Goal: Task Accomplishment & Management: Complete application form

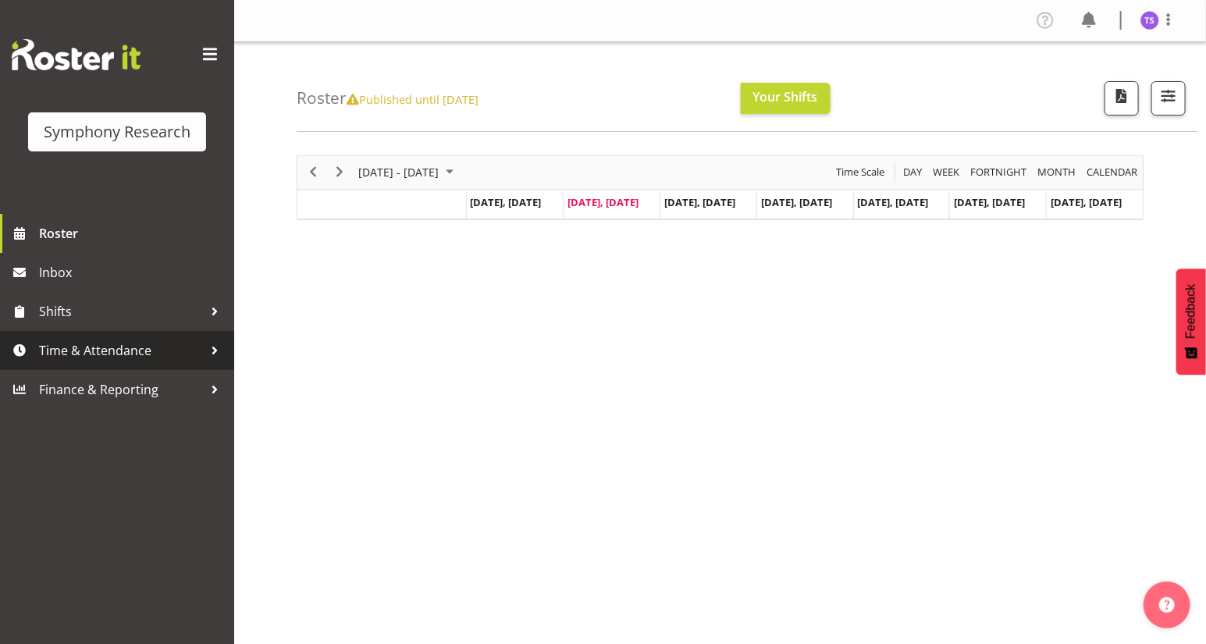
click at [52, 353] on span "Time & Attendance" at bounding box center [121, 350] width 164 height 23
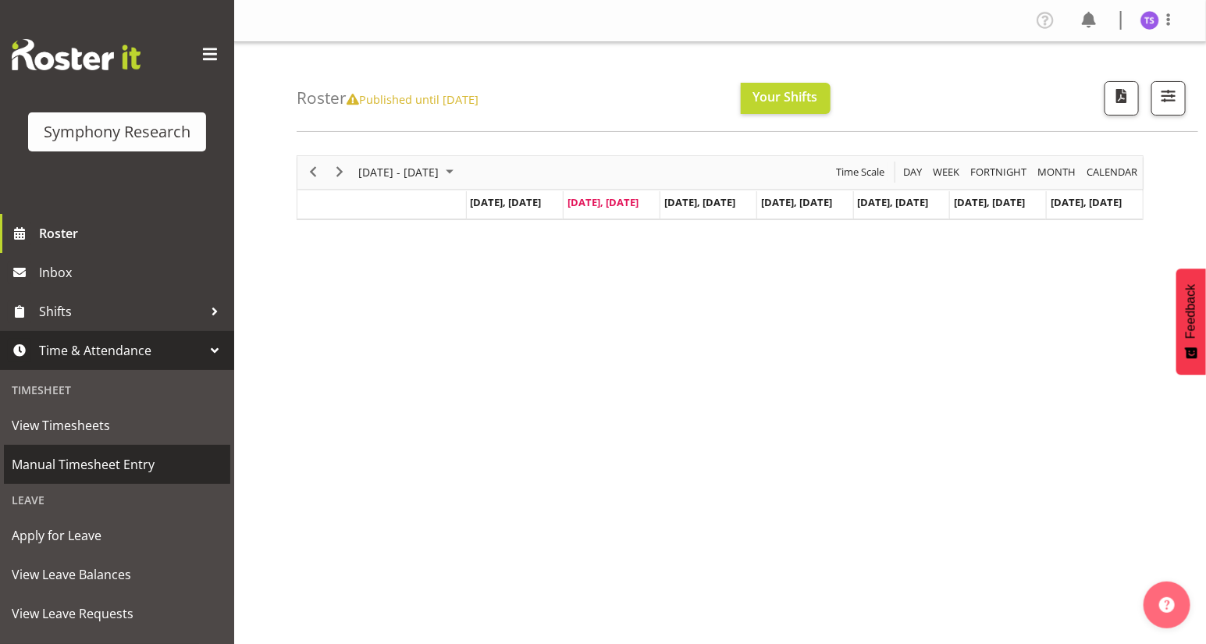
click at [42, 467] on span "Manual Timesheet Entry" at bounding box center [117, 464] width 211 height 23
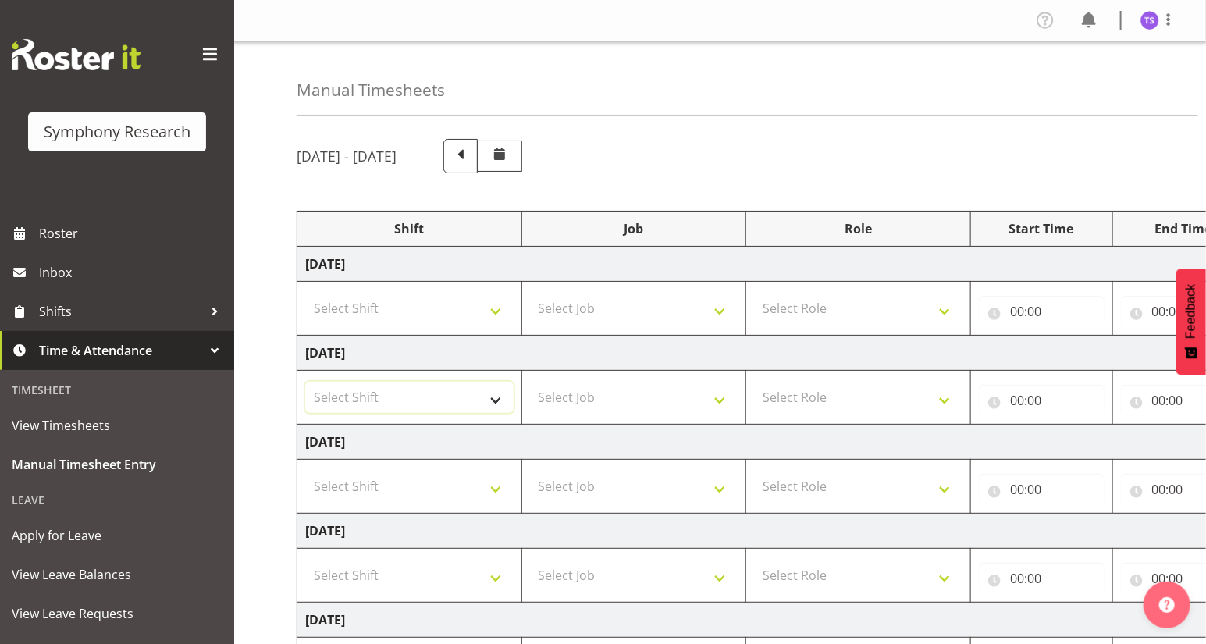
click at [497, 401] on select "Select Shift !!Weekend Residential (Roster IT Shift Label) *Business 9/10am ~ 4…" at bounding box center [409, 397] width 208 height 31
select select "56692"
click at [305, 382] on select "Select Shift !!Weekend Residential (Roster IT Shift Label) *Business 9/10am ~ 4…" at bounding box center [409, 397] width 208 height 31
click at [714, 400] on select "Select Job 550060 IF Admin 553492 World Poll Aus Wave 2 Main 2025 553493 World …" at bounding box center [634, 397] width 208 height 31
select select "10499"
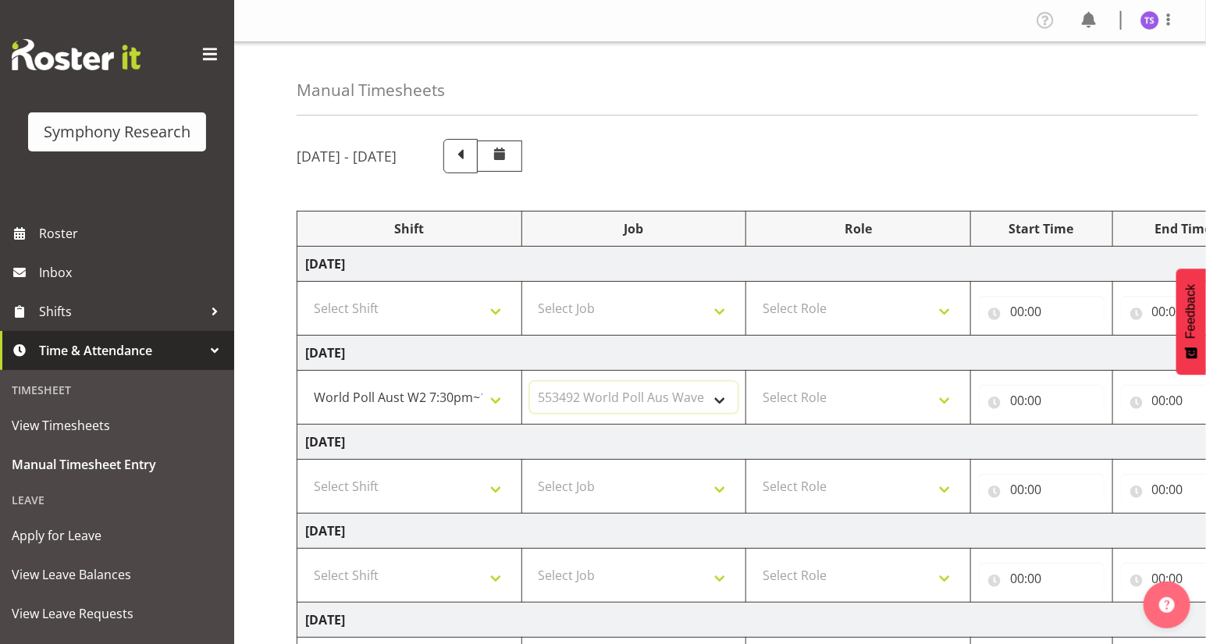
click at [530, 382] on select "Select Job 550060 IF Admin 553492 World Poll Aus Wave 2 Main 2025 553493 World …" at bounding box center [634, 397] width 208 height 31
click at [939, 400] on select "Select Role Briefing Interviewing" at bounding box center [858, 397] width 208 height 31
select select "47"
click at [754, 382] on select "Select Role Briefing Interviewing" at bounding box center [858, 397] width 208 height 31
click at [1016, 408] on input "00:00" at bounding box center [1042, 400] width 126 height 31
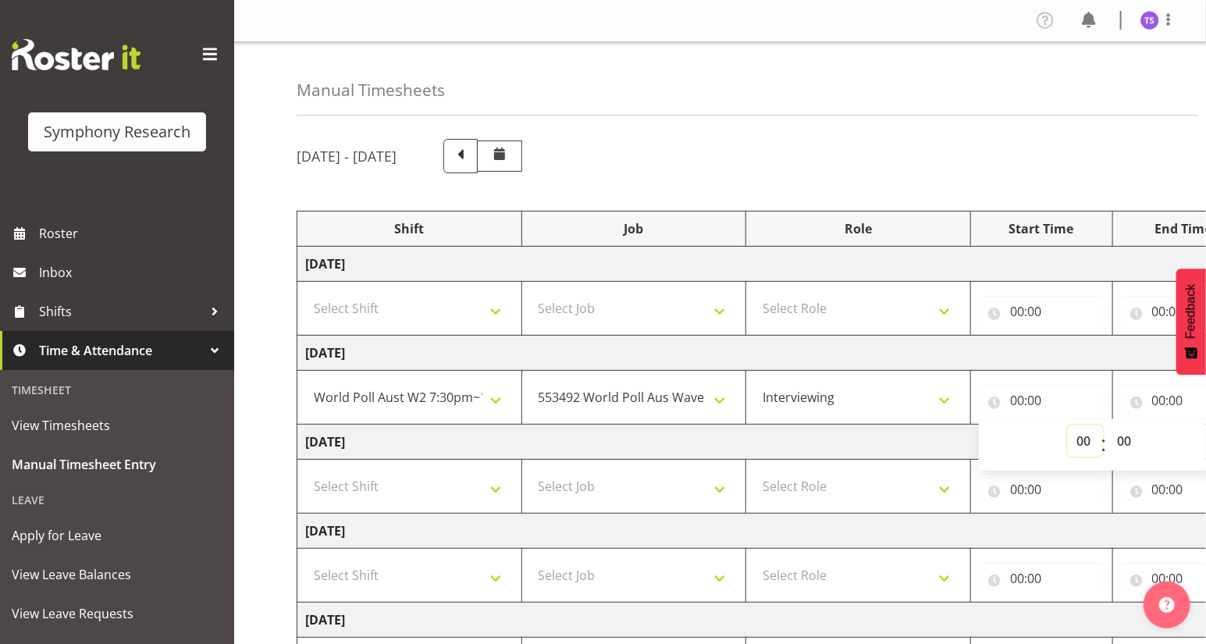
click at [1085, 440] on select "00 01 02 03 04 05 06 07 08 09 10 11 12 13 14 15 16 17 18 19 20 21 22 23" at bounding box center [1085, 440] width 35 height 31
select select "18"
click at [1068, 425] on select "00 01 02 03 04 05 06 07 08 09 10 11 12 13 14 15 16 17 18 19 20 21 22 23" at bounding box center [1085, 440] width 35 height 31
type input "18:00"
click at [1123, 446] on select "00 01 02 03 04 05 06 07 08 09 10 11 12 13 14 15 16 17 18 19 20 21 22 23 24 25 2…" at bounding box center [1125, 440] width 35 height 31
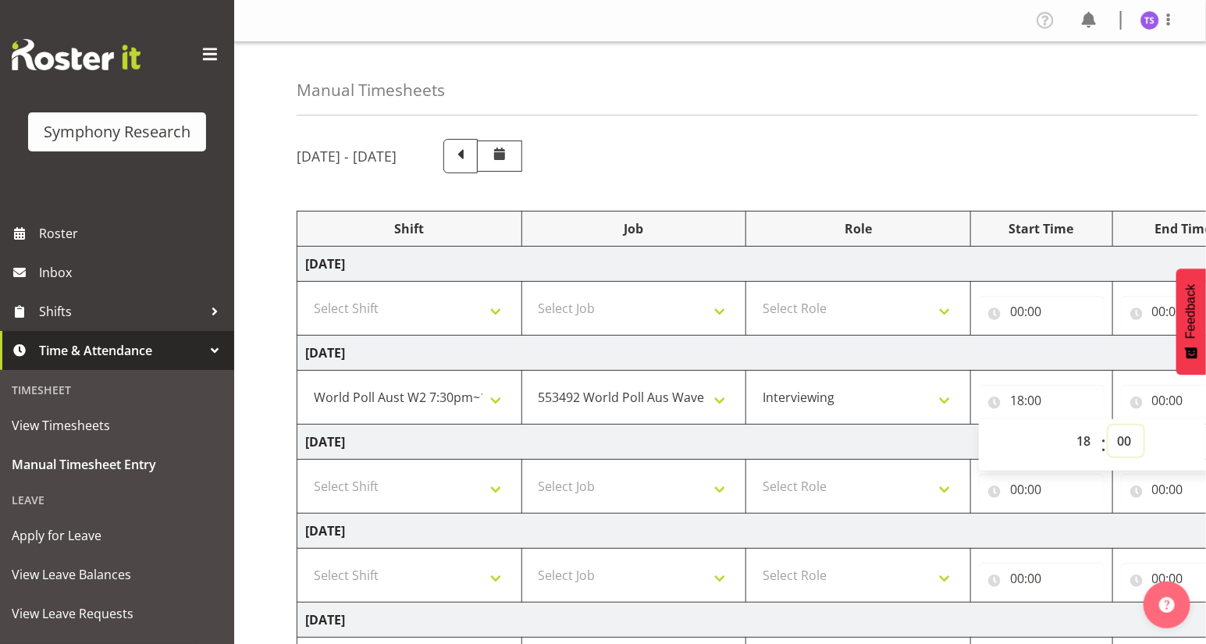
select select "30"
click at [1108, 425] on select "00 01 02 03 04 05 06 07 08 09 10 11 12 13 14 15 16 17 18 19 20 21 22 23 24 25 2…" at bounding box center [1125, 440] width 35 height 31
type input "18:30"
click at [1161, 410] on input "00:00" at bounding box center [1184, 400] width 126 height 31
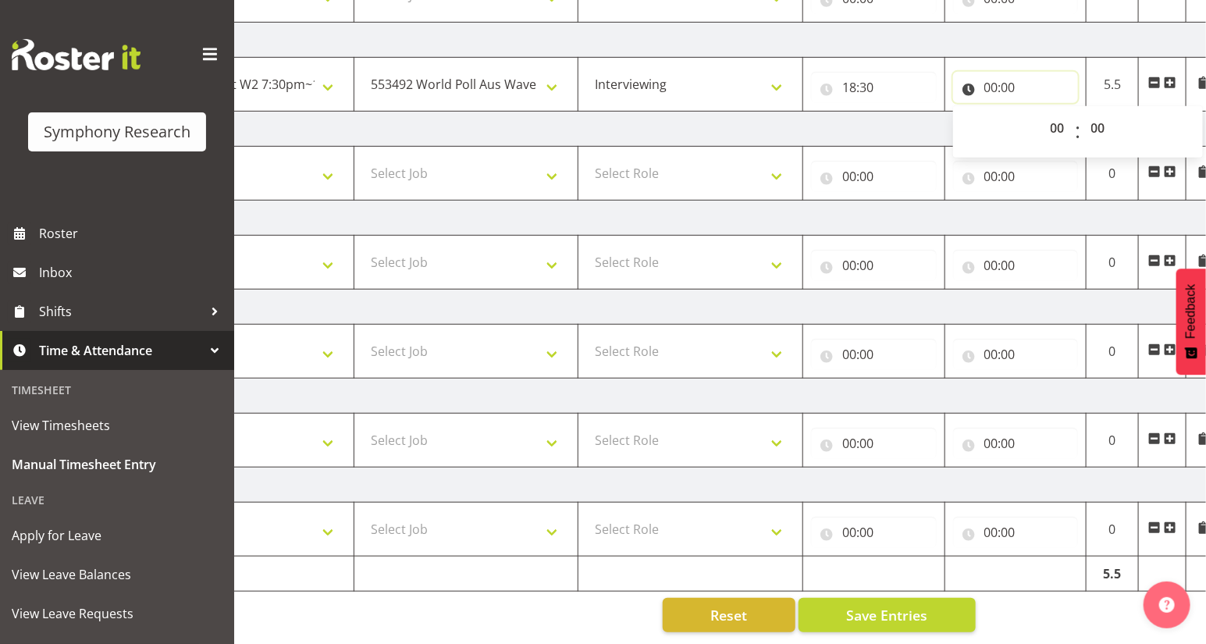
scroll to position [0, 183]
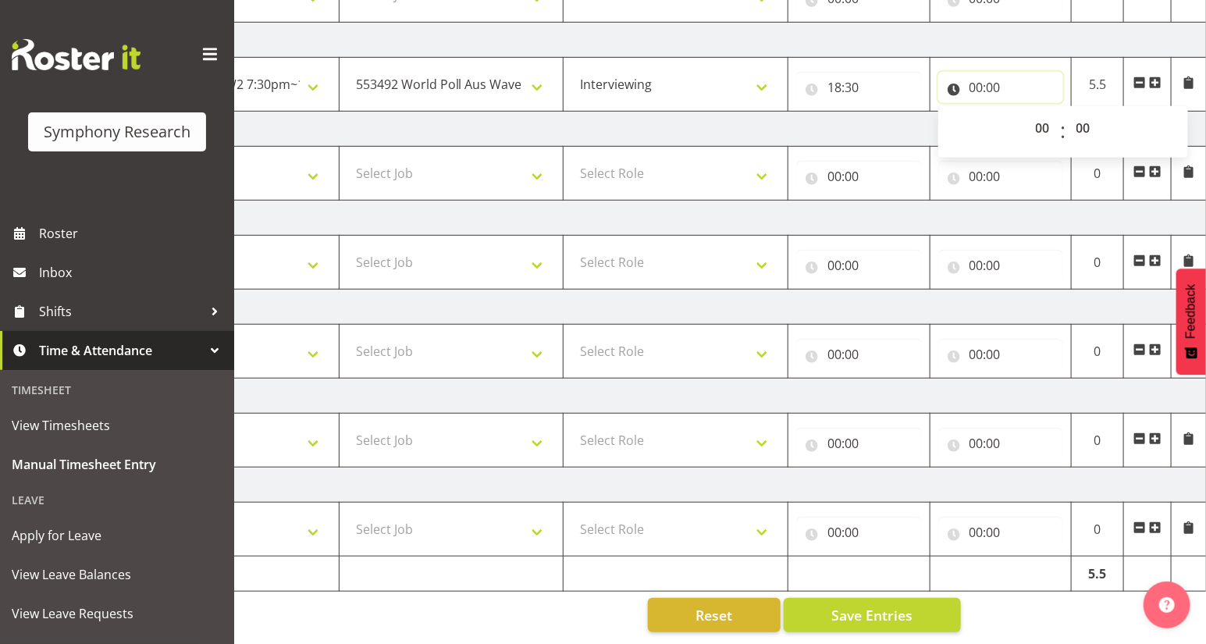
click at [976, 77] on input "00:00" at bounding box center [1001, 87] width 126 height 31
click at [976, 85] on input "00:00" at bounding box center [1001, 87] width 126 height 31
click at [1039, 126] on select "00 01 02 03 04 05 06 07 08 09 10 11 12 13 14 15 16 17 18 19 20 21 22 23" at bounding box center [1044, 127] width 35 height 31
select select "22"
click at [1027, 112] on select "00 01 02 03 04 05 06 07 08 09 10 11 12 13 14 15 16 17 18 19 20 21 22 23" at bounding box center [1044, 127] width 35 height 31
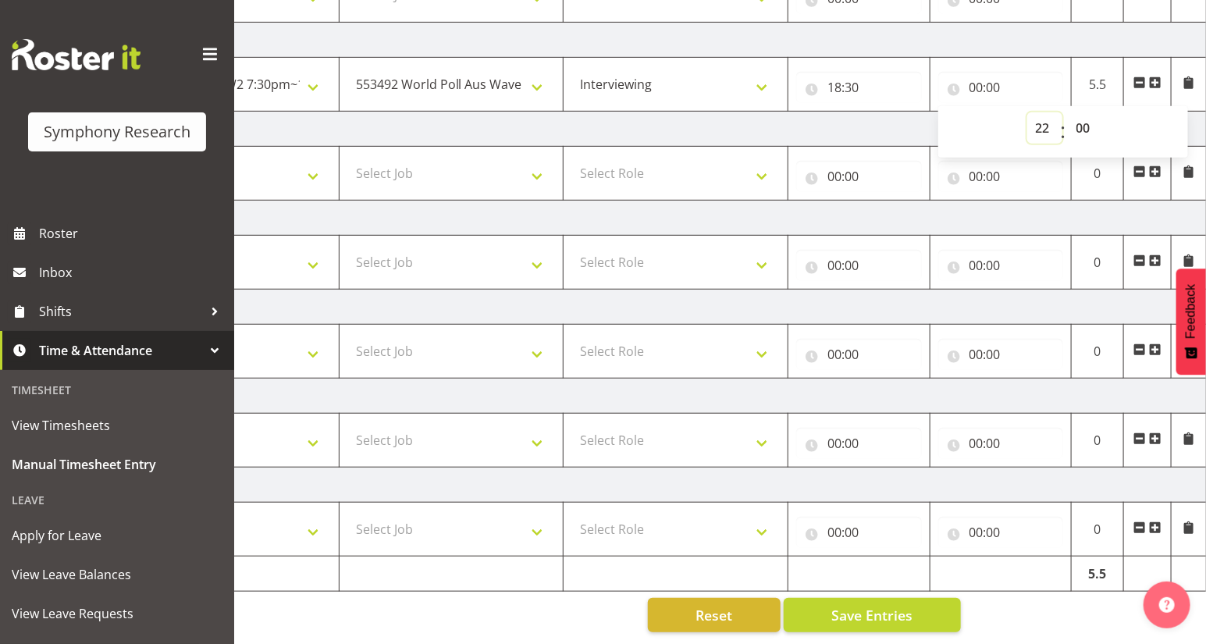
type input "22:00"
click at [1082, 123] on select "00 01 02 03 04 05 06 07 08 09 10 11 12 13 14 15 16 17 18 19 20 21 22 23 24 25 2…" at bounding box center [1085, 127] width 35 height 31
select select "30"
click at [1068, 112] on select "00 01 02 03 04 05 06 07 08 09 10 11 12 13 14 15 16 17 18 19 20 21 22 23 24 25 2…" at bounding box center [1085, 127] width 35 height 31
type input "22:30"
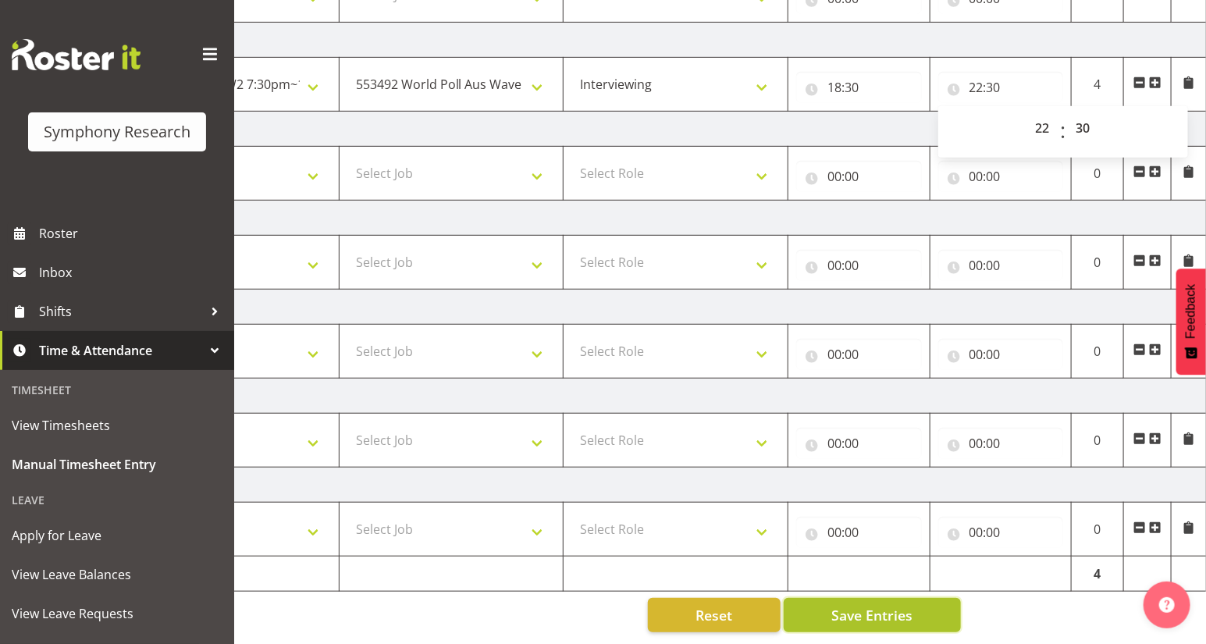
click at [854, 605] on span "Save Entries" at bounding box center [871, 615] width 81 height 20
